Goal: Navigation & Orientation: Find specific page/section

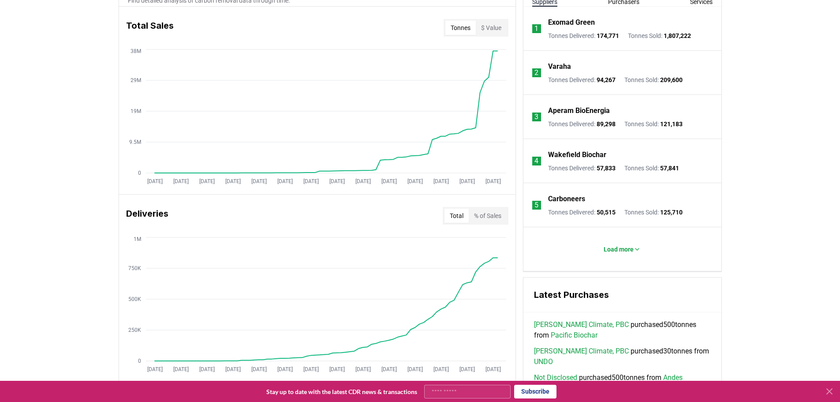
scroll to position [309, 0]
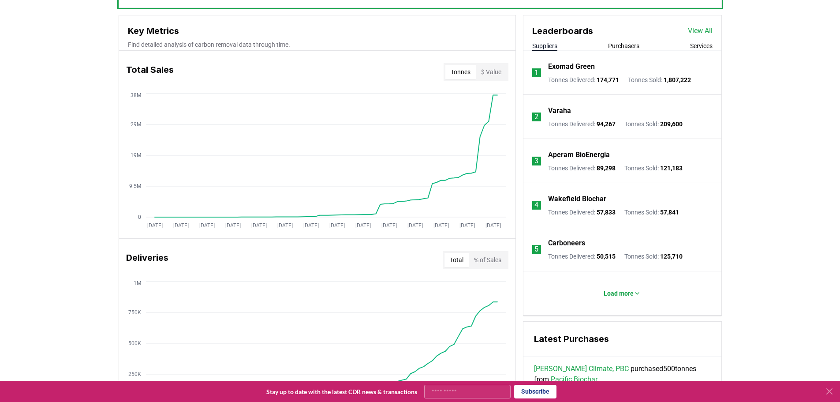
click at [495, 69] on button "$ Value" at bounding box center [491, 72] width 31 height 14
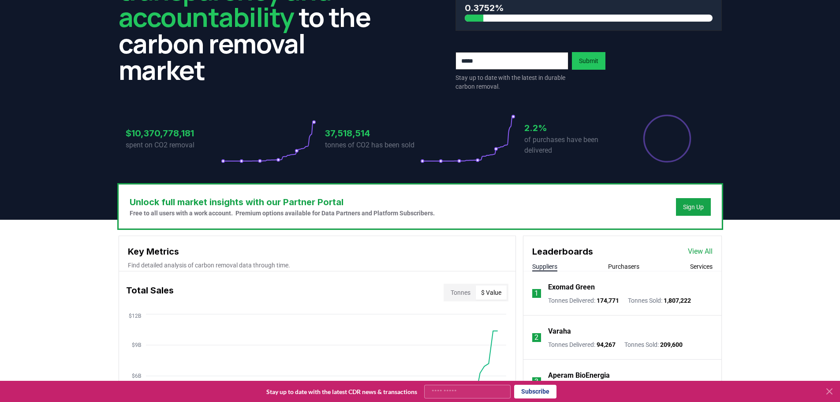
scroll to position [0, 0]
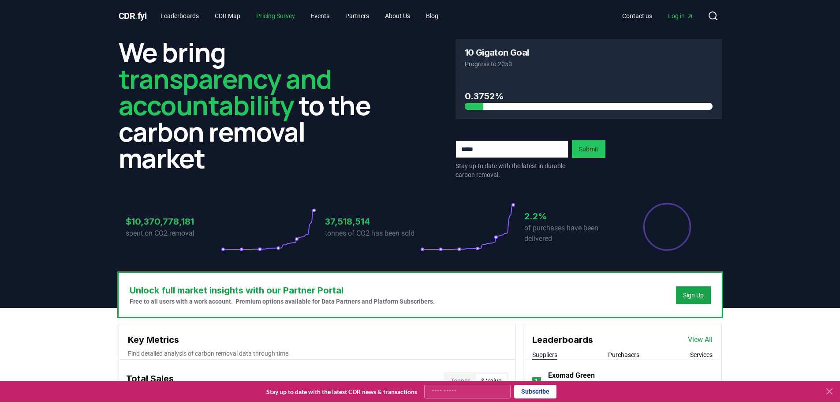
click at [277, 18] on link "Pricing Survey" at bounding box center [275, 16] width 53 height 16
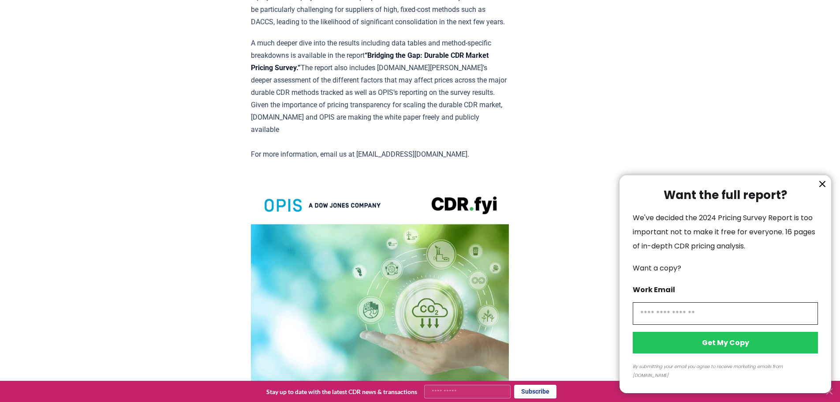
scroll to position [1394, 0]
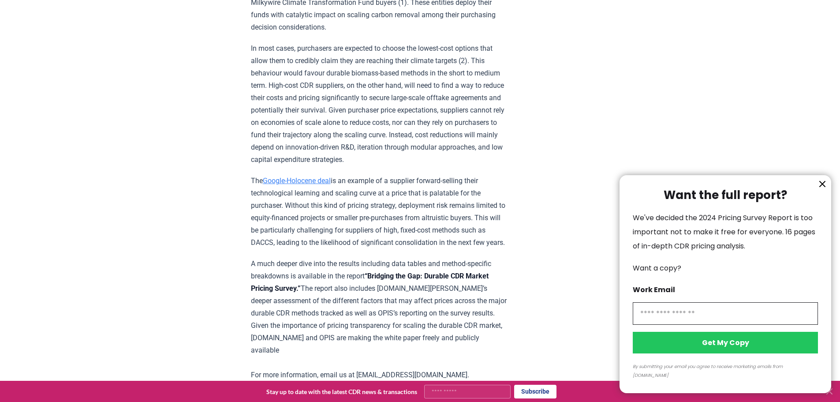
click at [824, 189] on icon "information" at bounding box center [822, 184] width 11 height 11
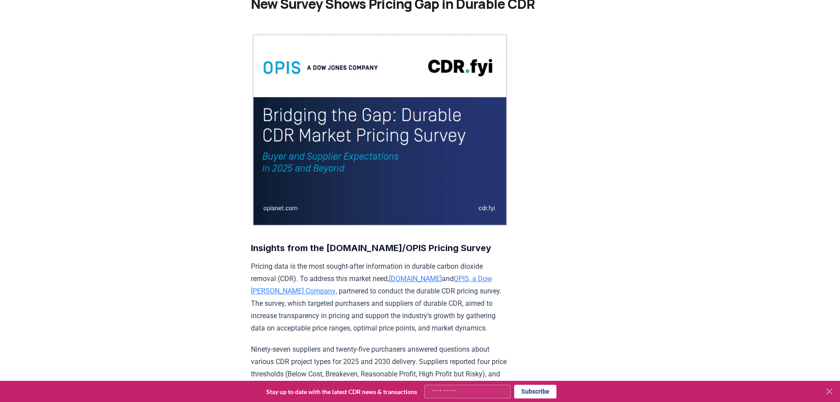
scroll to position [0, 0]
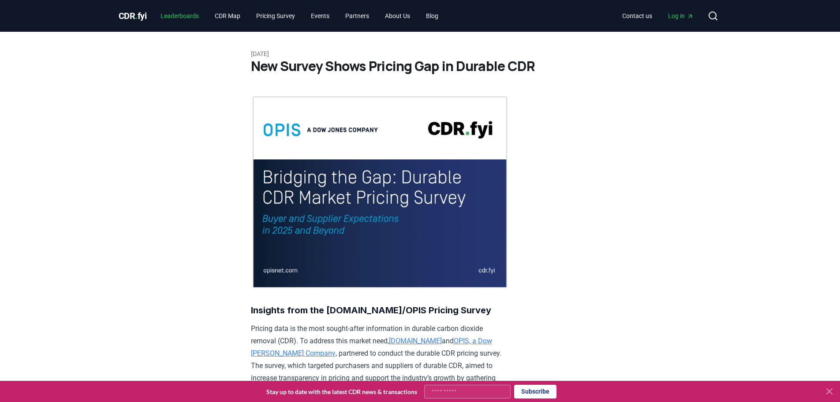
click at [179, 11] on link "Leaderboards" at bounding box center [179, 16] width 52 height 16
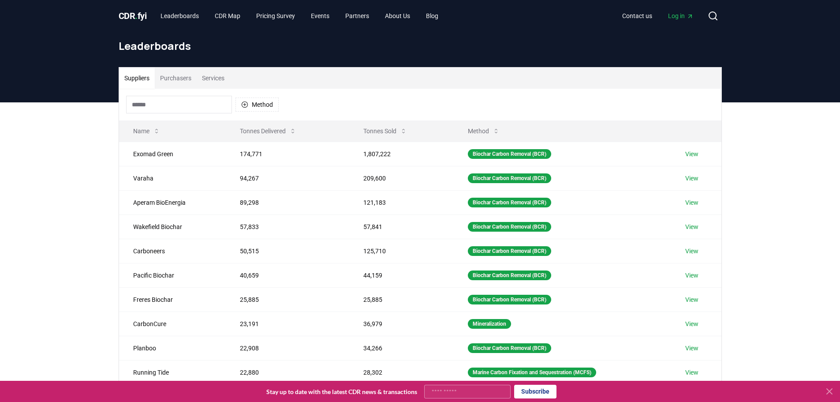
click at [695, 155] on link "View" at bounding box center [691, 154] width 13 height 9
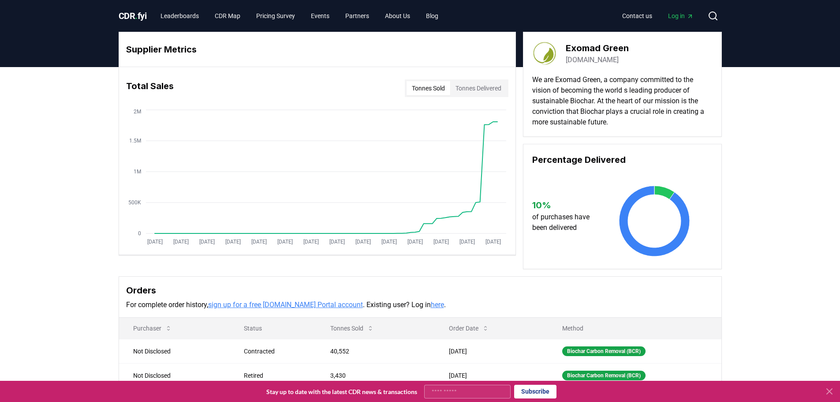
click at [586, 60] on link "[DOMAIN_NAME]" at bounding box center [592, 60] width 53 height 11
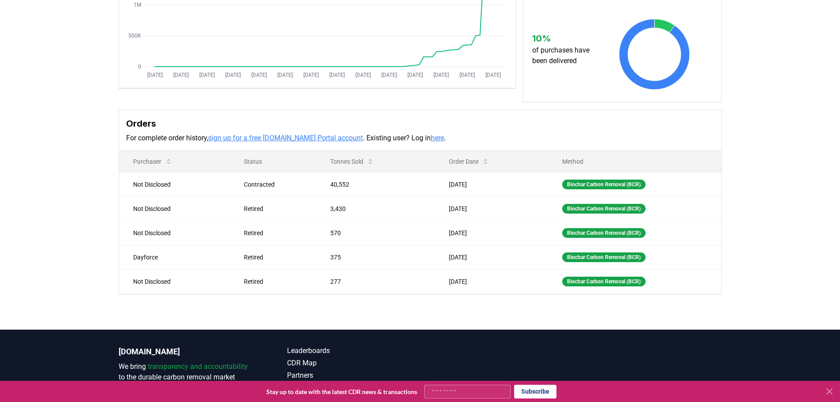
scroll to position [221, 0]
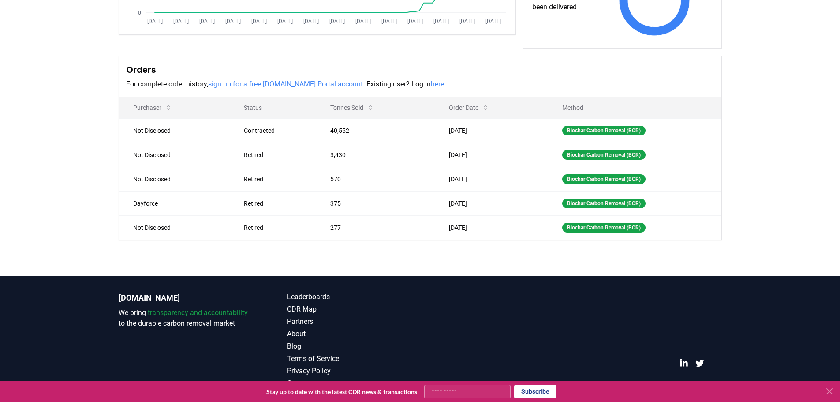
click at [302, 310] on link "CDR Map" at bounding box center [353, 309] width 133 height 11
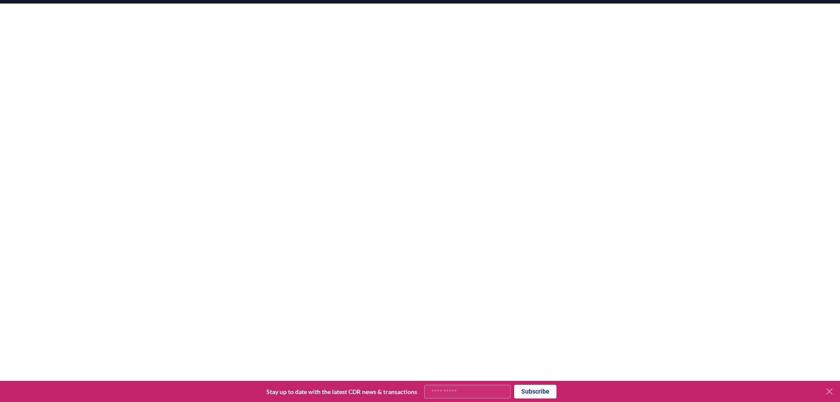
scroll to position [259, 0]
